Goal: Share content

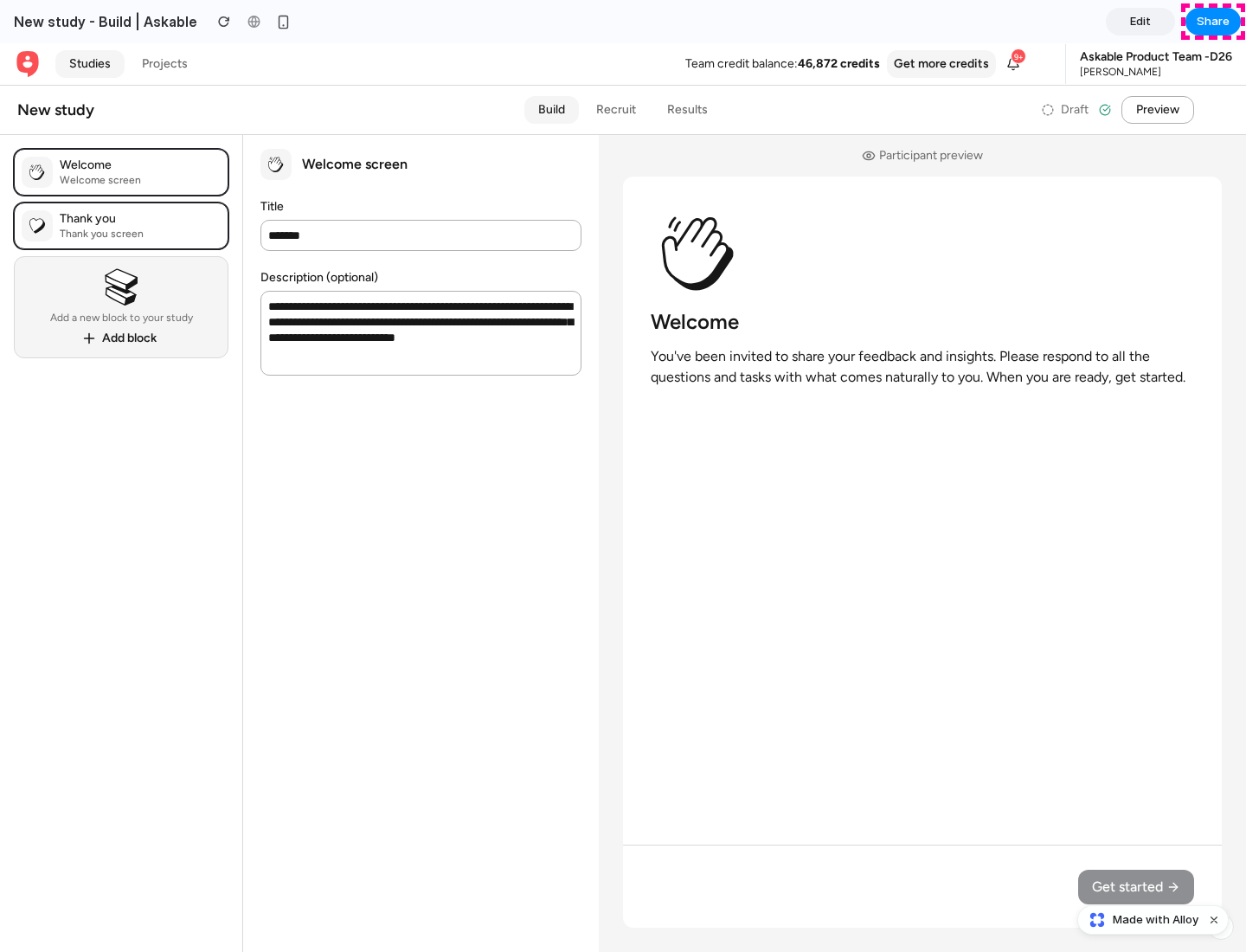
click at [1213, 21] on span "Share" at bounding box center [1213, 21] width 33 height 17
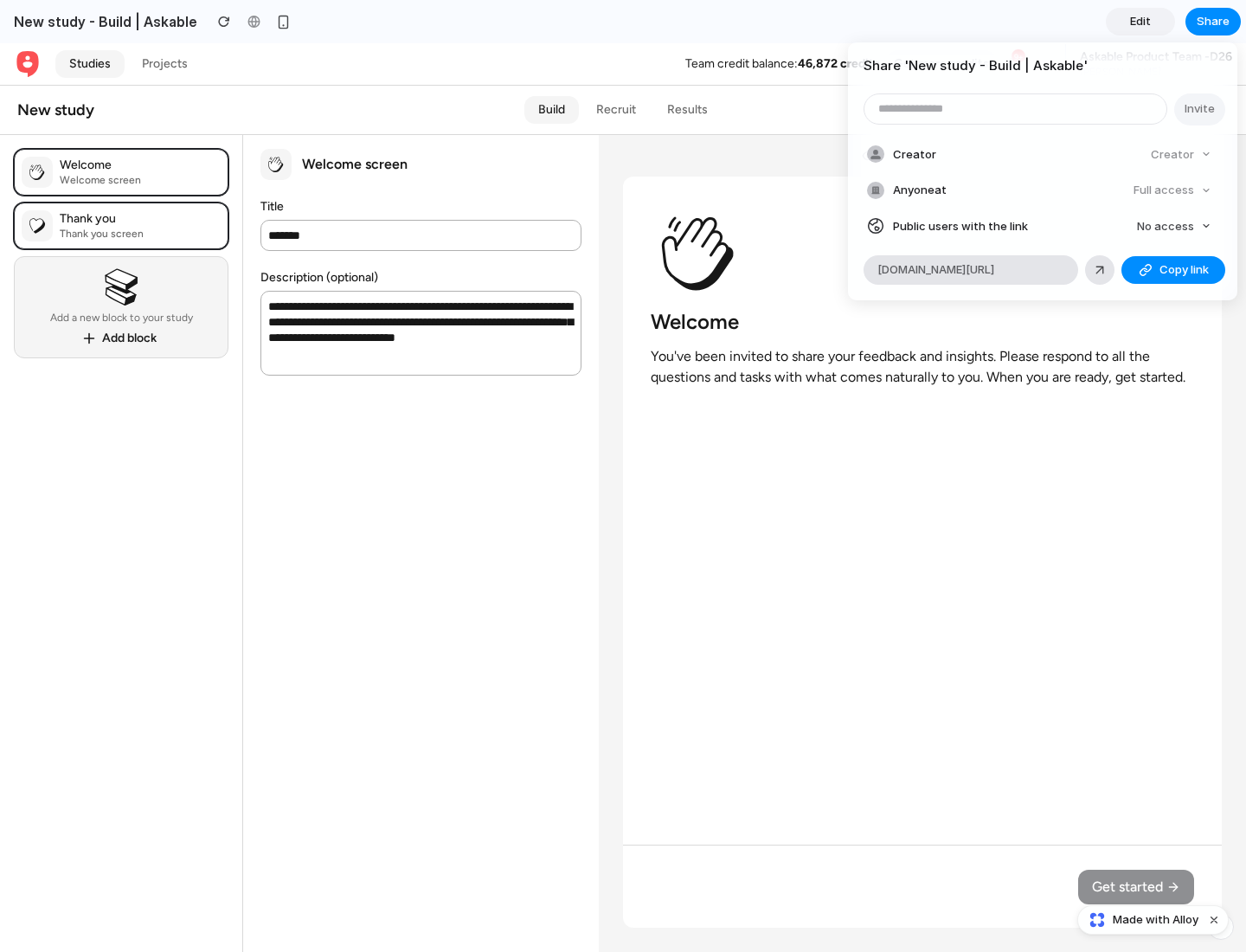
click at [1174, 270] on span "Copy link" at bounding box center [1184, 270] width 49 height 17
click at [1155, 920] on div "Share ' New study - Build | Askable ' Invite Creator Creator Anyone at Full acc…" at bounding box center [623, 476] width 1246 height 952
